Goal: Navigation & Orientation: Find specific page/section

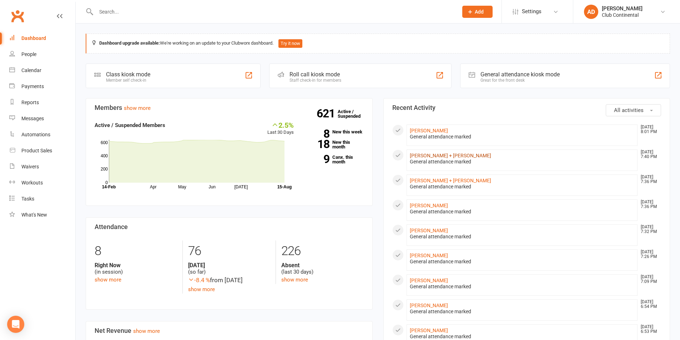
click at [455, 155] on link "[PERSON_NAME] + [PERSON_NAME]" at bounding box center [450, 156] width 81 height 6
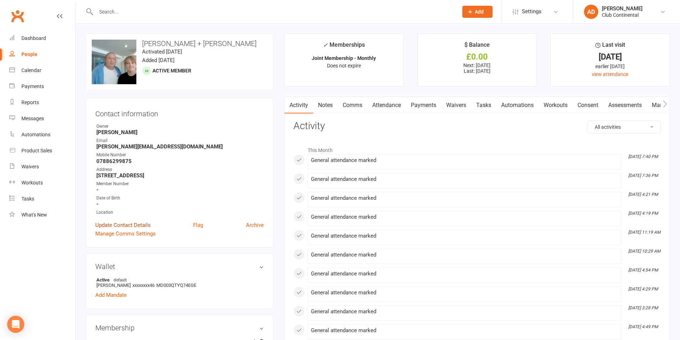
click at [130, 225] on link "Update Contact Details" at bounding box center [122, 225] width 55 height 9
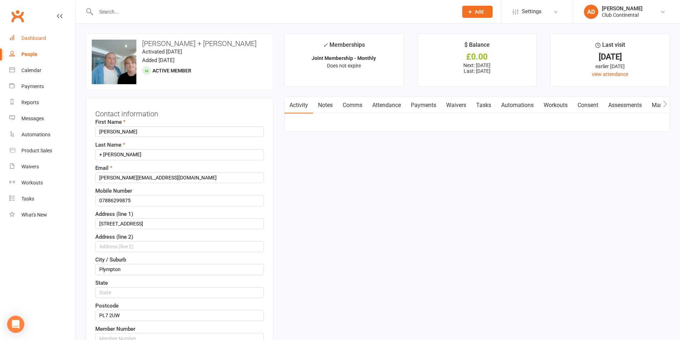
click at [53, 40] on link "Dashboard" at bounding box center [42, 38] width 66 height 16
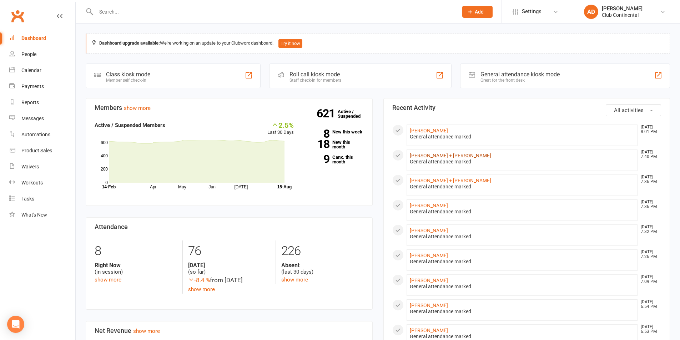
click at [459, 158] on link "[PERSON_NAME] + [PERSON_NAME]" at bounding box center [450, 156] width 81 height 6
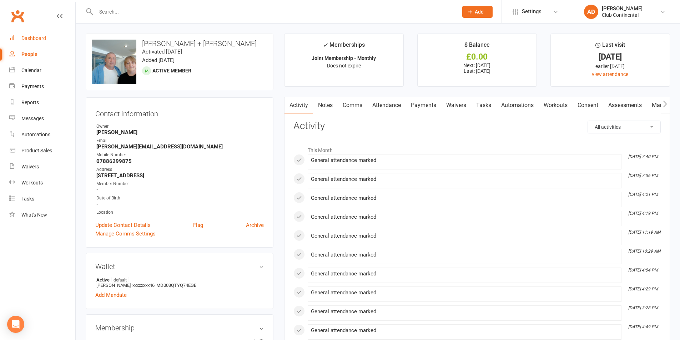
click at [19, 38] on link "Dashboard" at bounding box center [42, 38] width 66 height 16
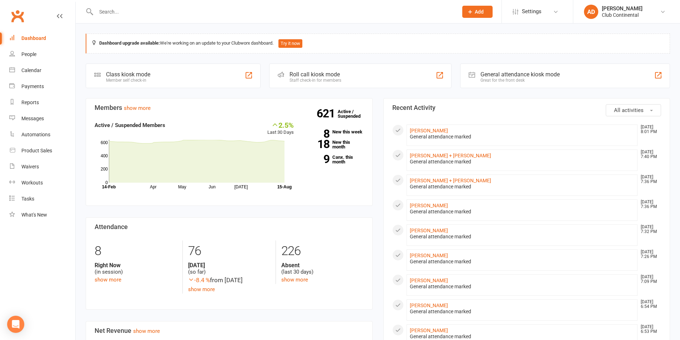
click at [623, 114] on button "All activities" at bounding box center [633, 110] width 55 height 12
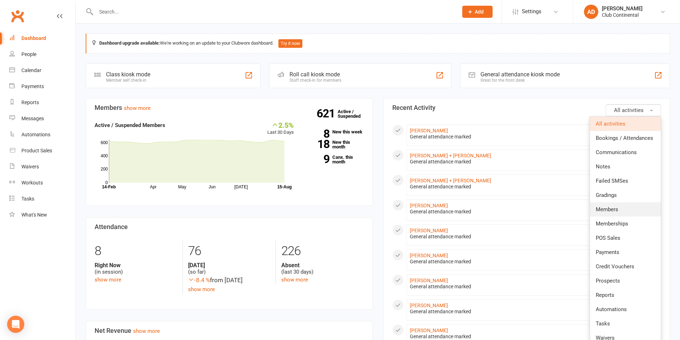
click at [615, 208] on span "Members" at bounding box center [607, 209] width 22 height 6
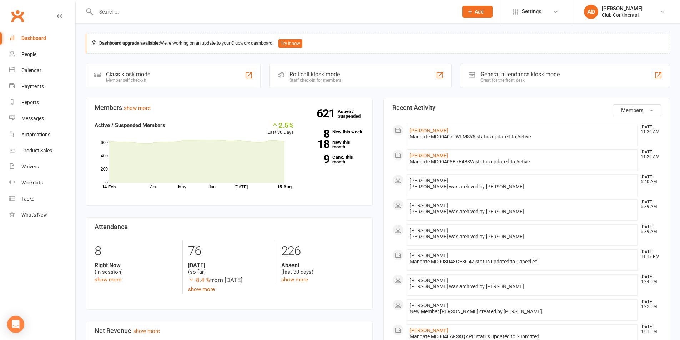
click at [631, 114] on button "Members" at bounding box center [637, 110] width 48 height 12
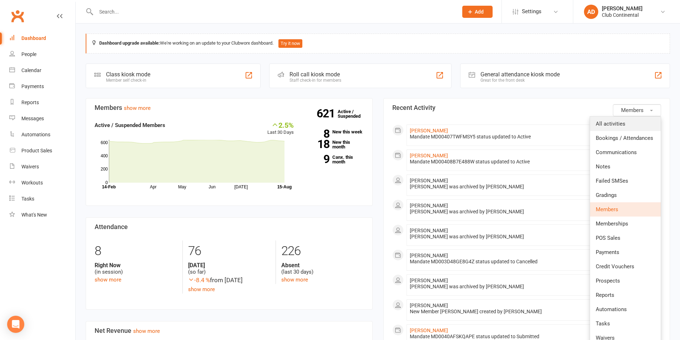
click at [617, 126] on span "All activities" at bounding box center [611, 124] width 30 height 6
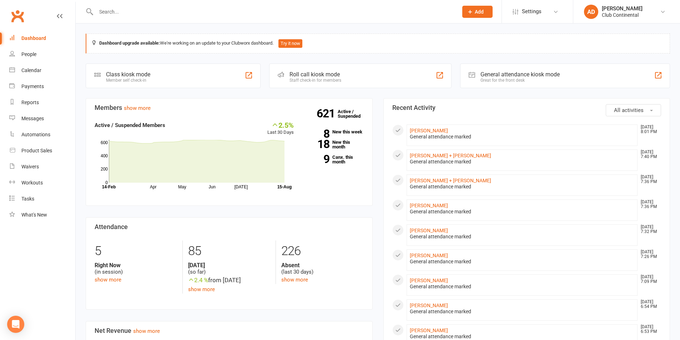
click at [242, 101] on section "Members show more 2.5% Last 30 Days Active / Suspended Members Apr May Jun [DAT…" at bounding box center [229, 152] width 287 height 108
